Goal: Check status: Check status

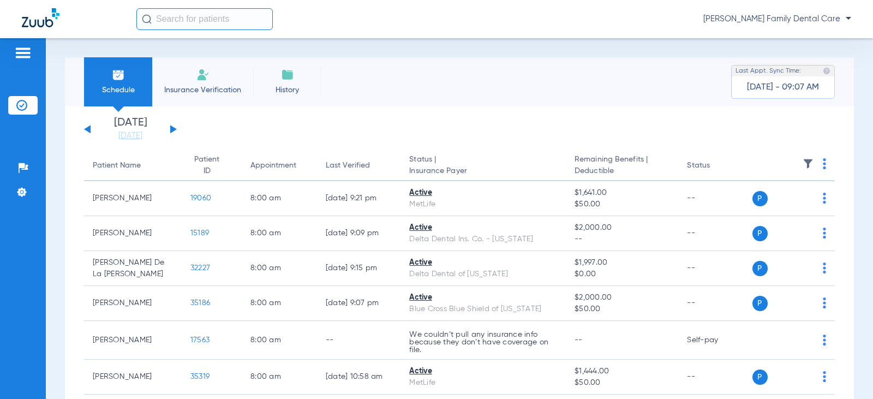
click at [170, 127] on button at bounding box center [173, 129] width 7 height 8
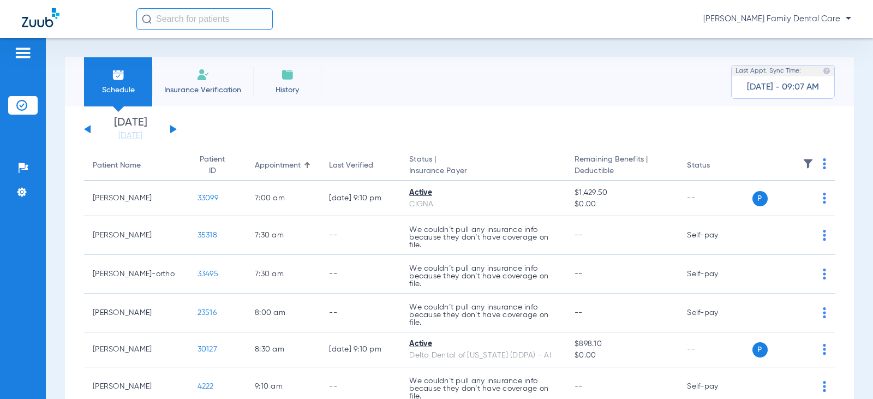
click at [170, 127] on button at bounding box center [173, 129] width 7 height 8
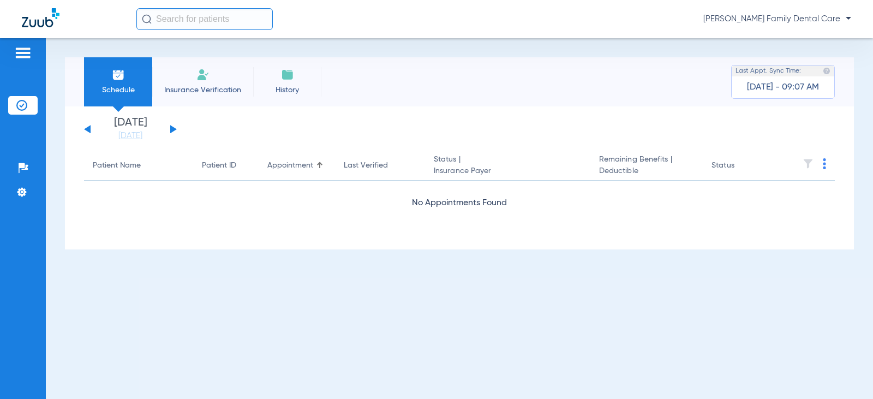
click at [170, 127] on button at bounding box center [173, 129] width 7 height 8
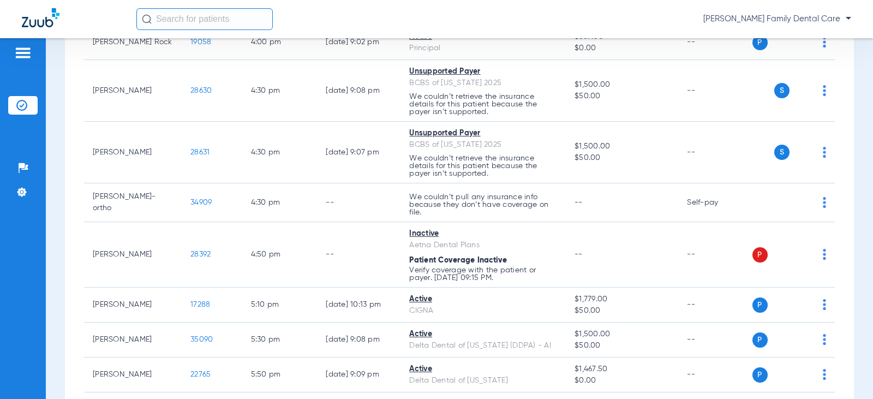
scroll to position [1497, 0]
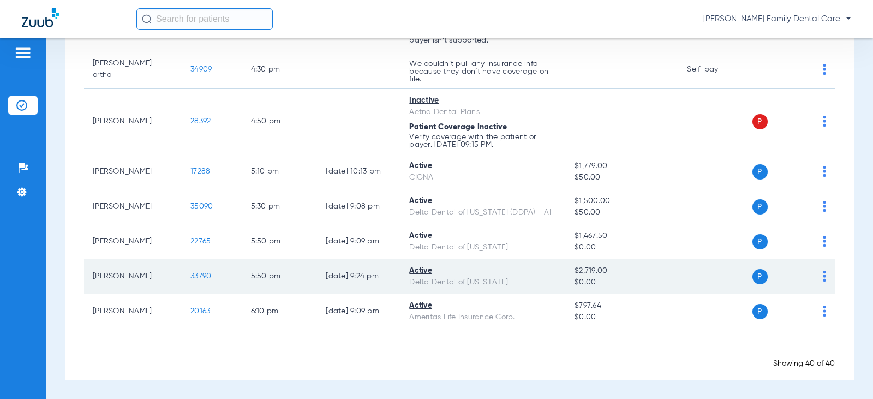
click at [193, 272] on span "33790" at bounding box center [200, 276] width 21 height 8
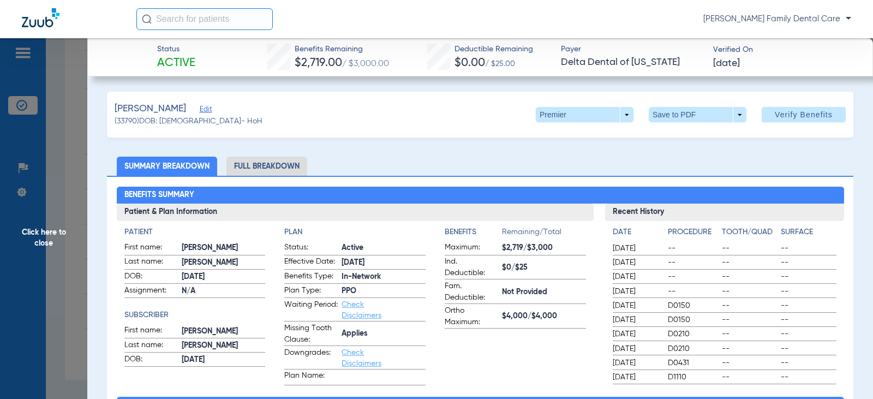
drag, startPoint x: 41, startPoint y: 233, endPoint x: 36, endPoint y: 236, distance: 5.9
click at [40, 233] on span "Click here to close" at bounding box center [43, 237] width 87 height 399
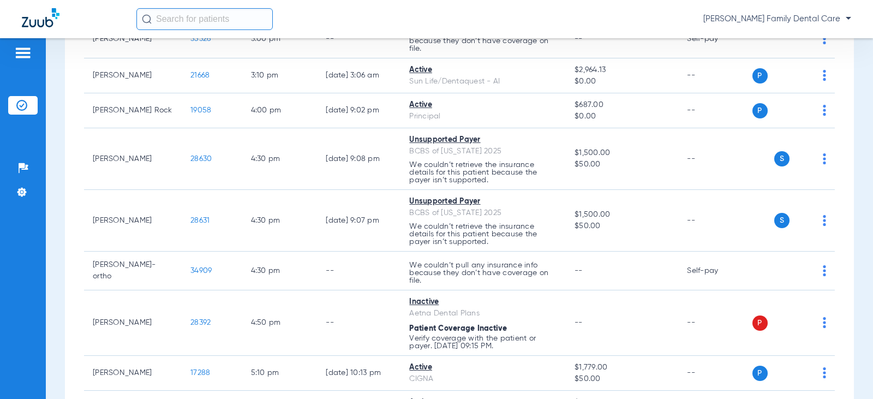
scroll to position [1279, 0]
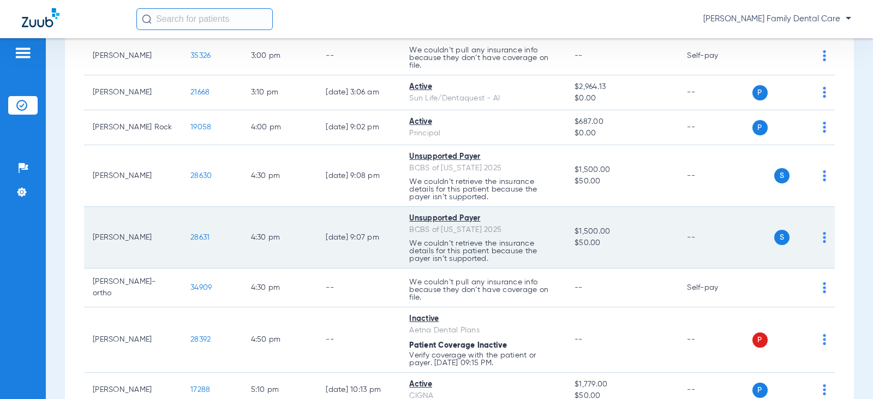
click at [190, 236] on span "28631" at bounding box center [199, 237] width 19 height 8
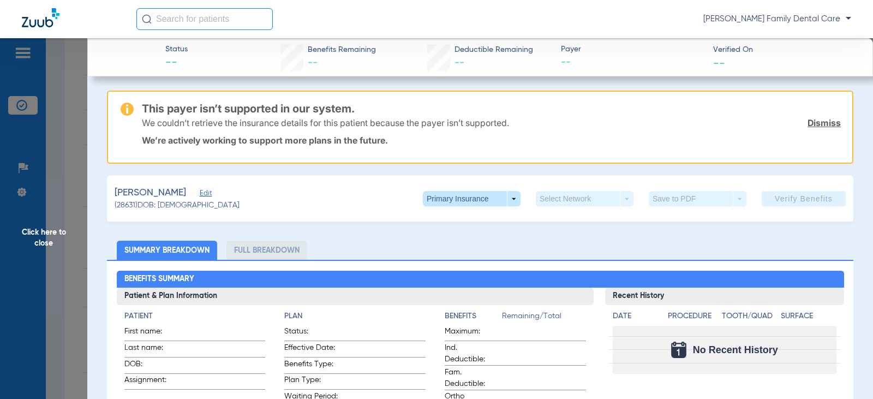
scroll to position [0, 0]
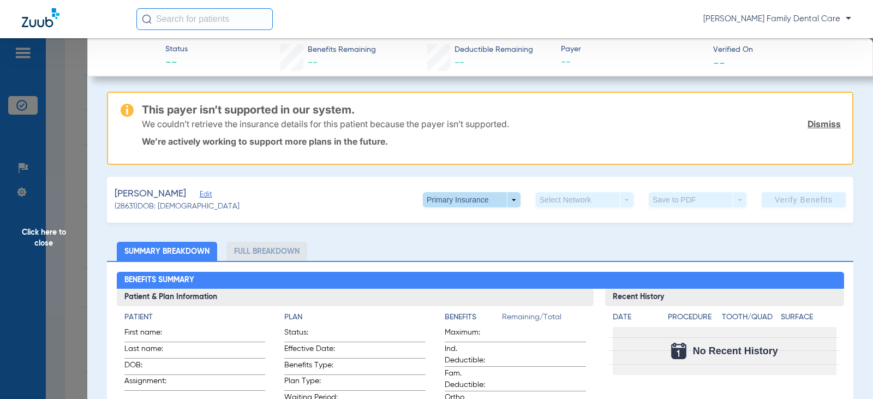
click at [505, 200] on span at bounding box center [472, 199] width 98 height 15
click at [475, 239] on span "Secondary Insurance" at bounding box center [460, 243] width 72 height 8
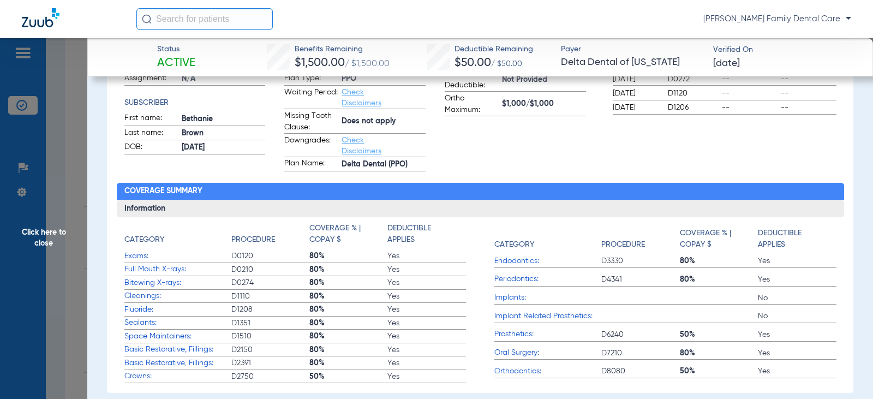
scroll to position [109, 0]
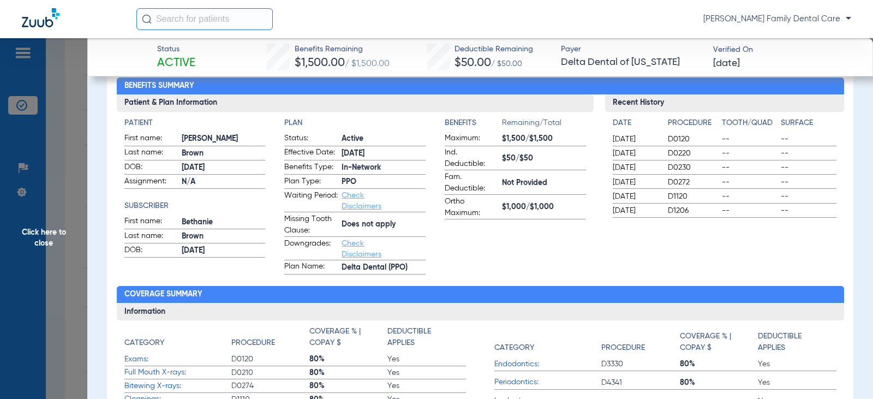
click at [41, 236] on span "Click here to close" at bounding box center [43, 237] width 87 height 399
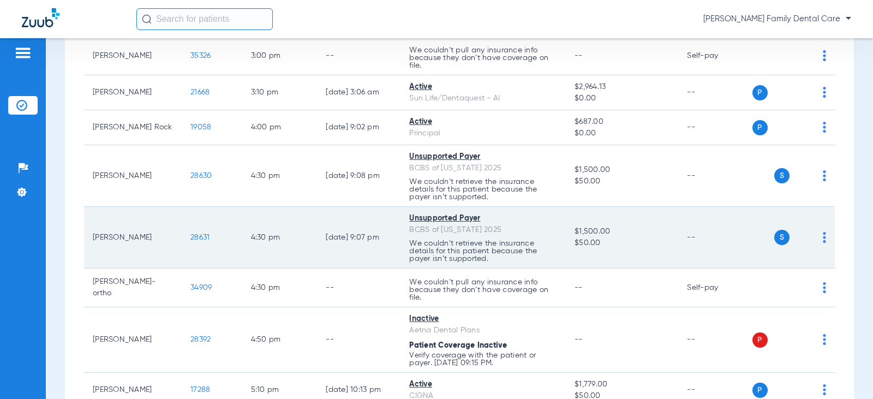
scroll to position [1006, 0]
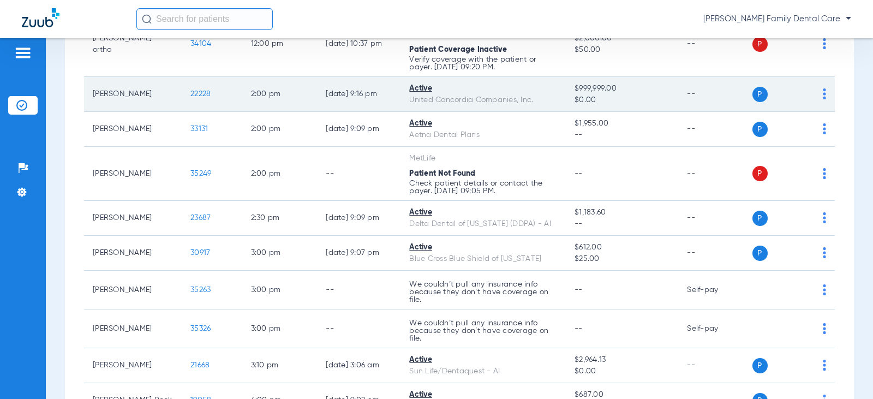
drag, startPoint x: 183, startPoint y: 89, endPoint x: 195, endPoint y: 85, distance: 12.5
click at [183, 89] on td "22228" at bounding box center [212, 94] width 61 height 35
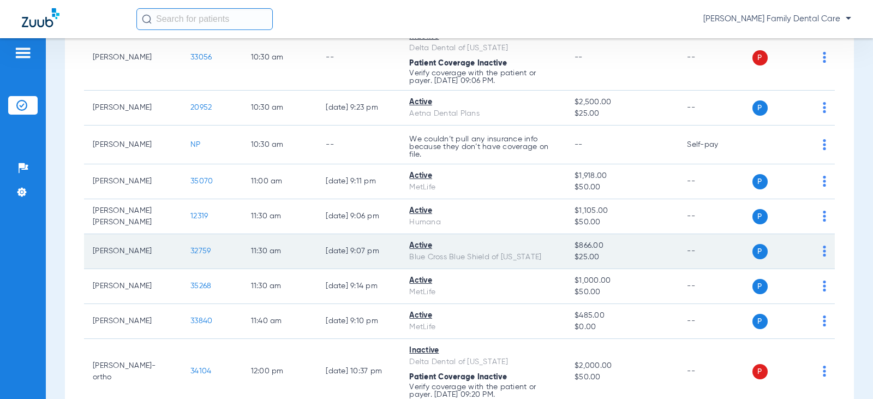
scroll to position [624, 0]
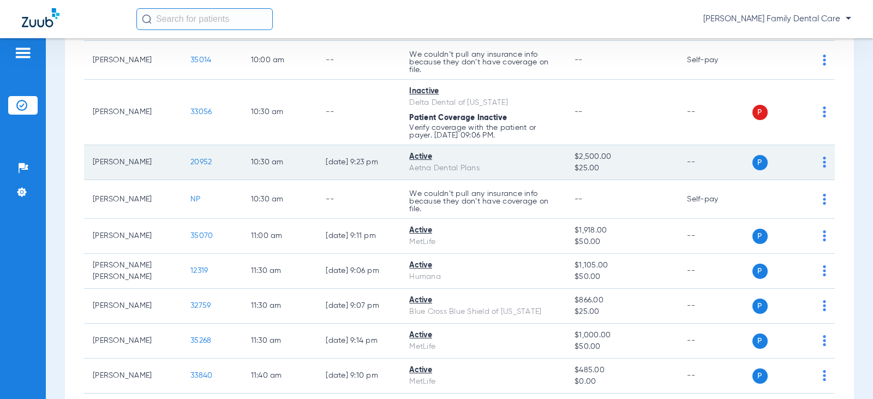
click at [190, 163] on span "20952" at bounding box center [200, 162] width 21 height 8
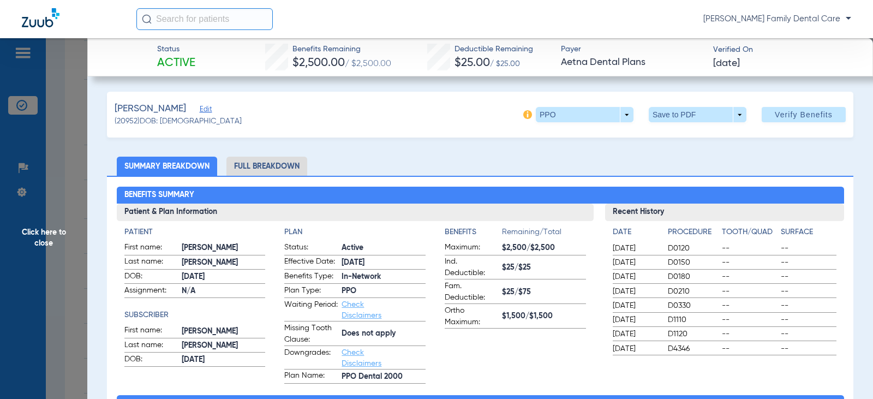
click at [44, 241] on span "Click here to close" at bounding box center [43, 237] width 87 height 399
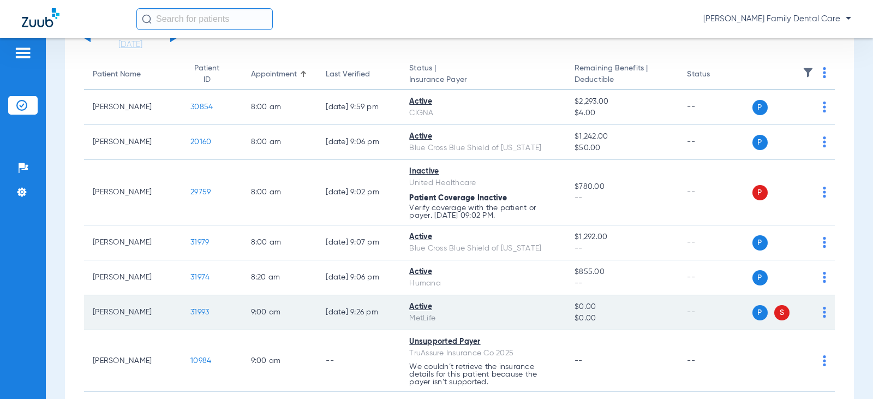
scroll to position [0, 0]
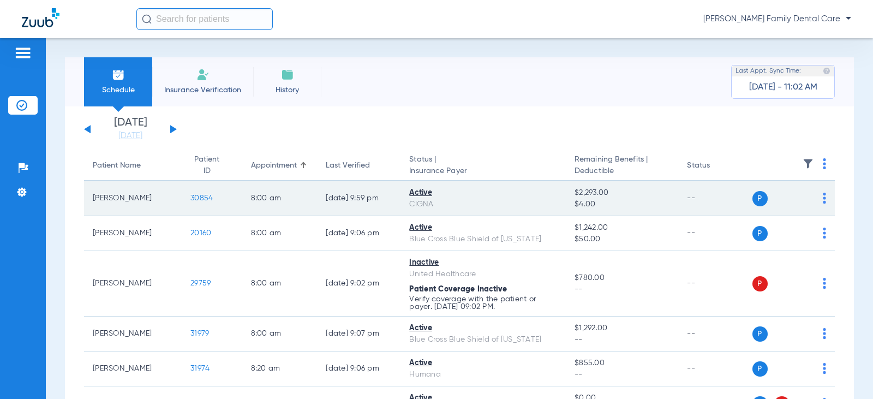
click at [190, 199] on span "30854" at bounding box center [201, 198] width 22 height 8
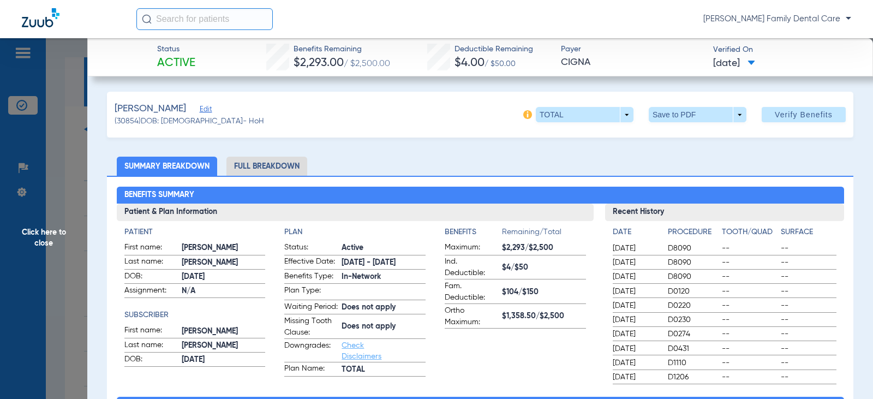
click at [50, 241] on span "Click here to close" at bounding box center [43, 237] width 87 height 399
